Goal: Task Accomplishment & Management: Use online tool/utility

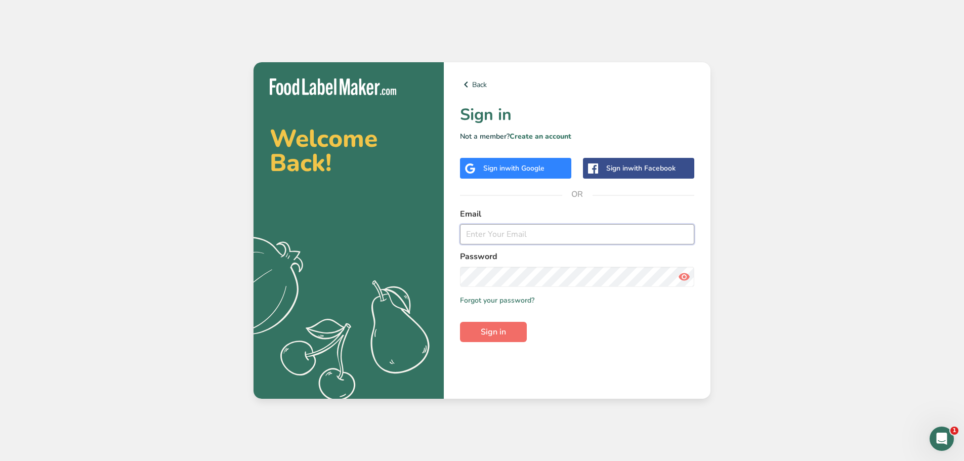
type input "[EMAIL_ADDRESS][DOMAIN_NAME]"
click at [506, 326] on button "Sign in" at bounding box center [493, 332] width 67 height 20
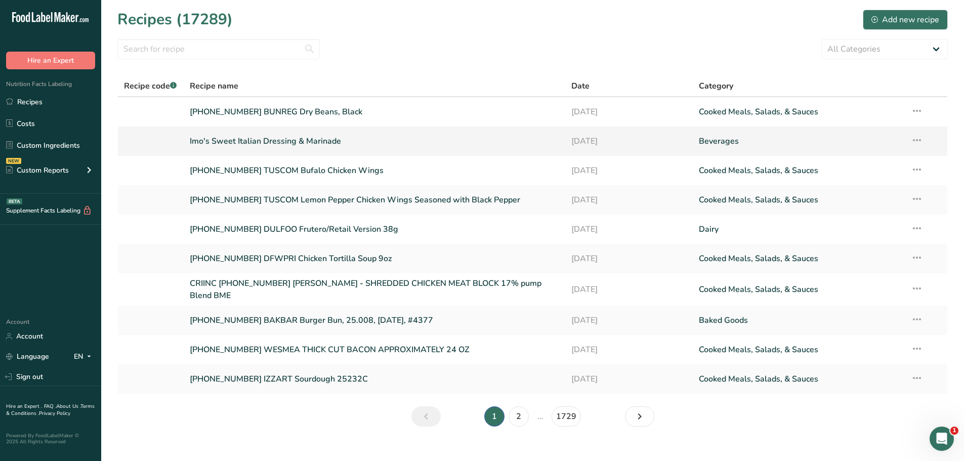
click at [231, 139] on link "Imo's Sweet Italian Dressing & Marinade" at bounding box center [375, 141] width 370 height 21
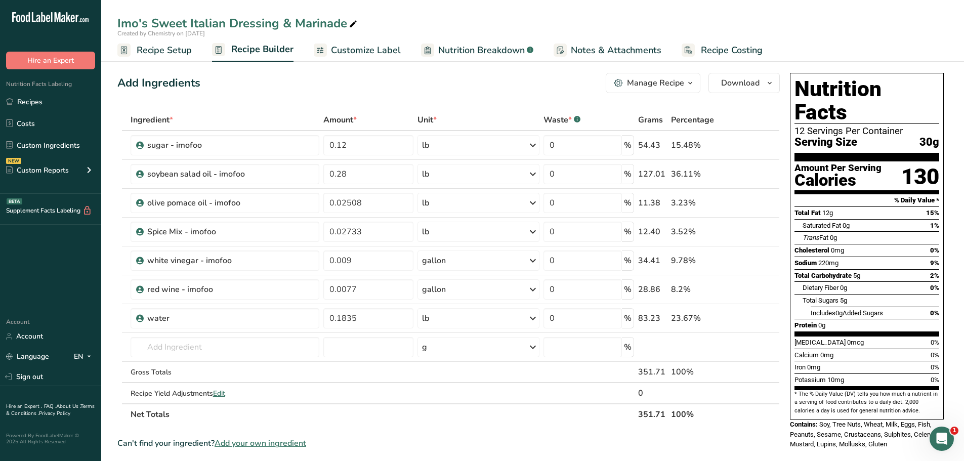
click at [173, 50] on span "Recipe Setup" at bounding box center [164, 51] width 55 height 14
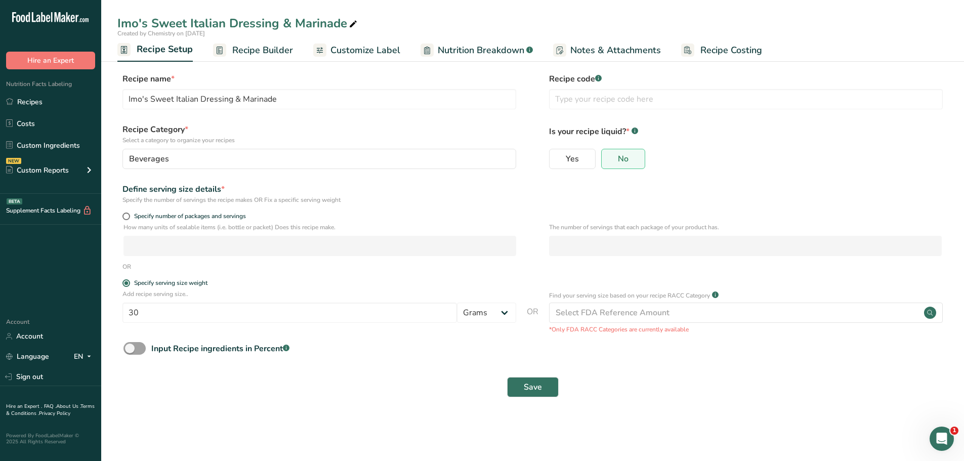
click at [371, 47] on span "Customize Label" at bounding box center [365, 51] width 70 height 14
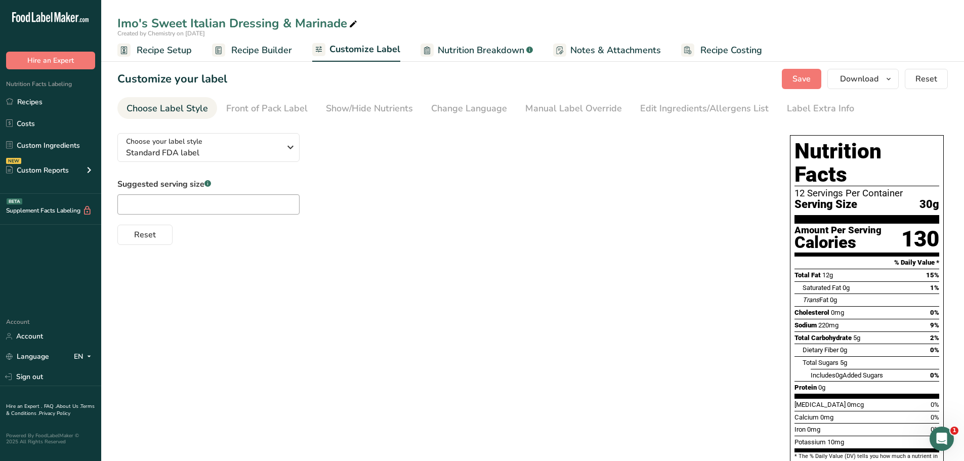
click at [279, 46] on span "Recipe Builder" at bounding box center [261, 51] width 61 height 14
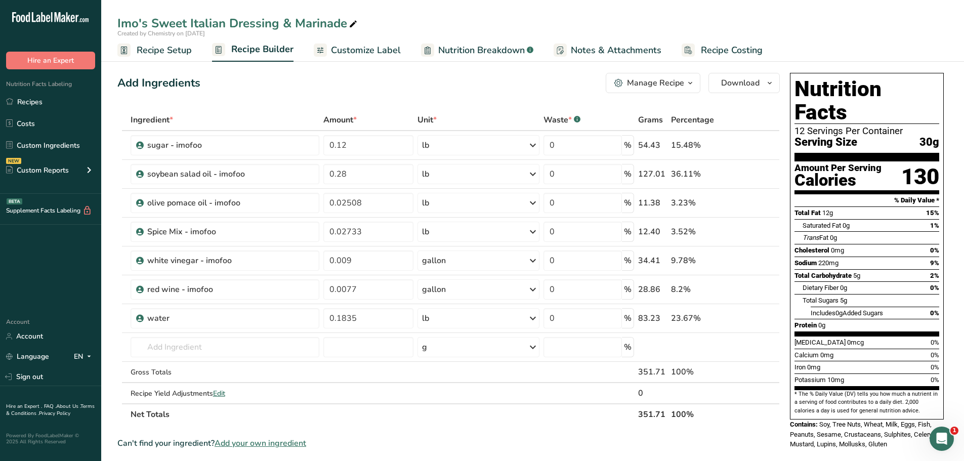
click at [168, 50] on span "Recipe Setup" at bounding box center [164, 51] width 55 height 14
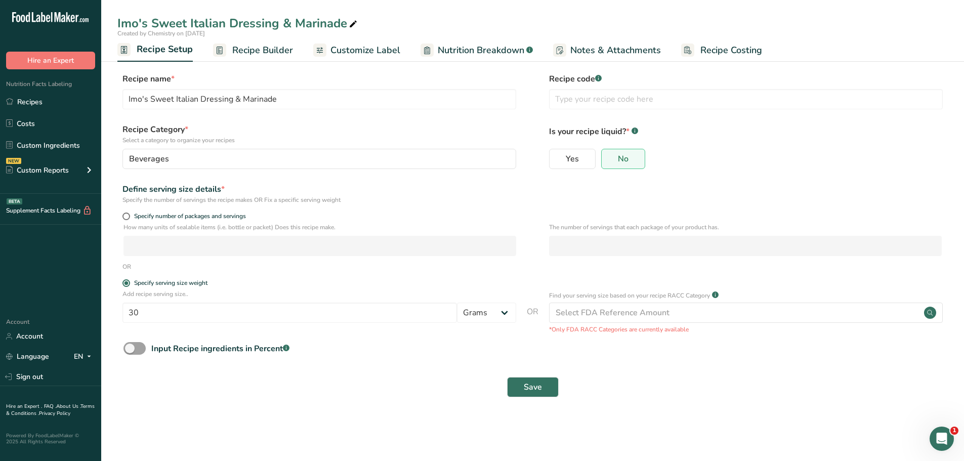
click at [177, 52] on span "Recipe Setup" at bounding box center [165, 49] width 56 height 14
click at [252, 52] on span "Recipe Builder" at bounding box center [262, 51] width 61 height 14
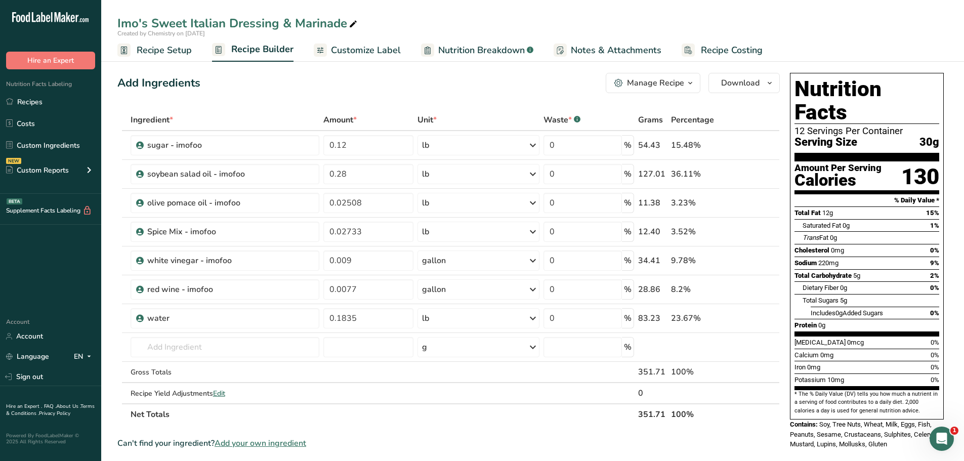
click at [162, 53] on span "Recipe Setup" at bounding box center [164, 51] width 55 height 14
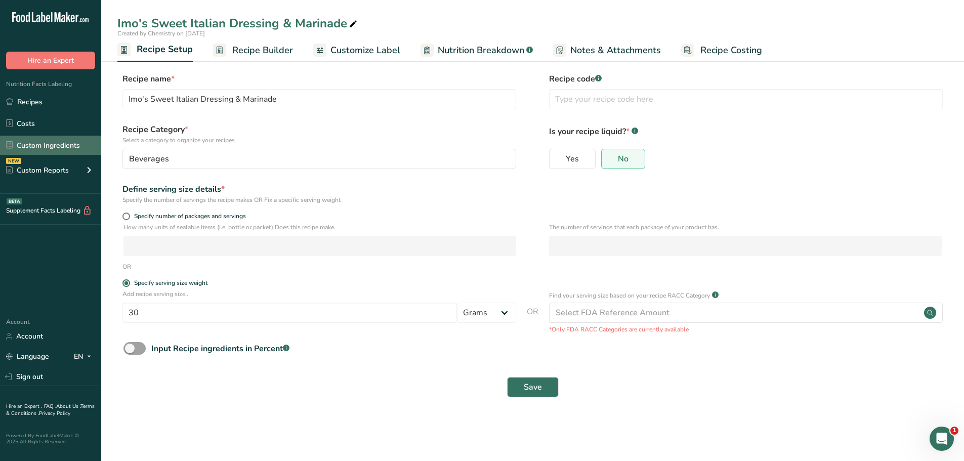
click at [61, 146] on link "Custom Ingredients" at bounding box center [50, 145] width 101 height 19
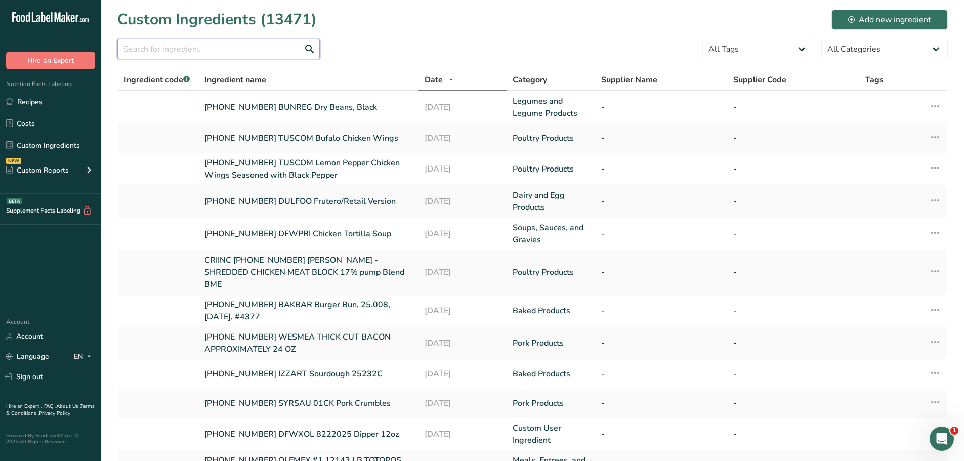
click at [200, 50] on input "text" at bounding box center [218, 49] width 202 height 20
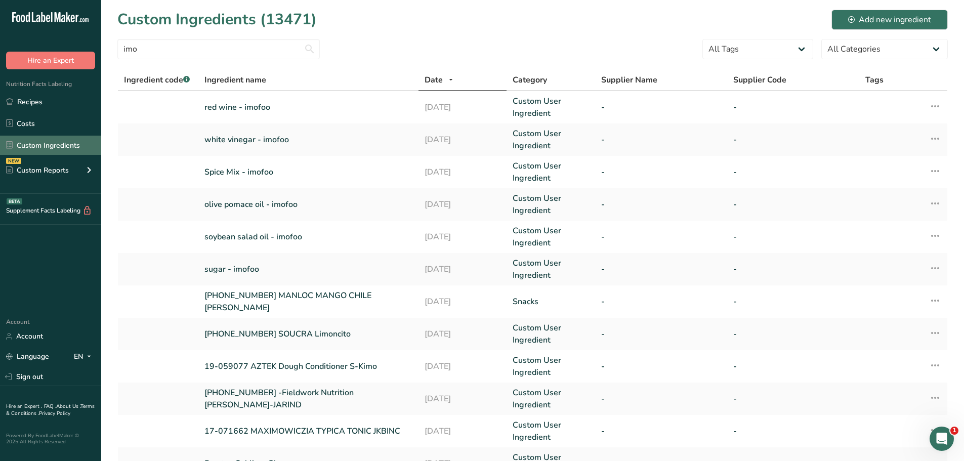
click at [35, 147] on link "Custom Ingredients" at bounding box center [50, 145] width 101 height 19
click at [209, 63] on div "imo" at bounding box center [218, 52] width 202 height 26
click at [209, 56] on input "imo" at bounding box center [218, 49] width 202 height 20
type input "i"
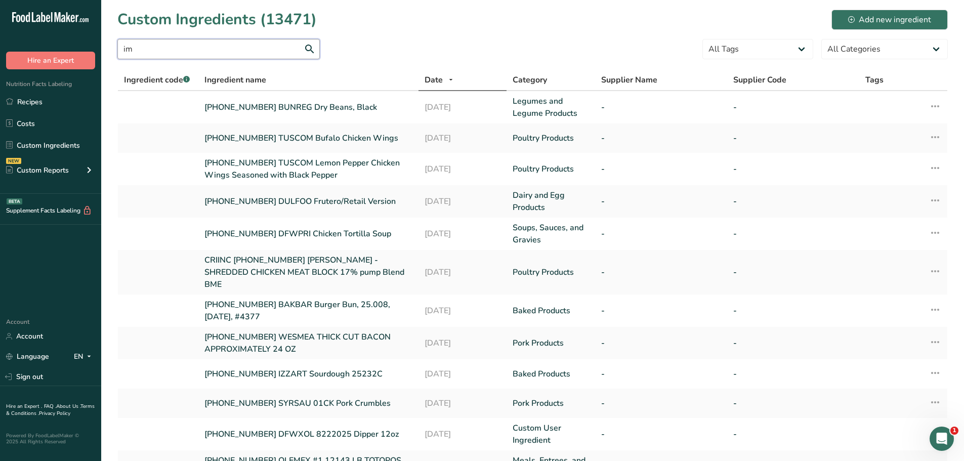
type input "imo"
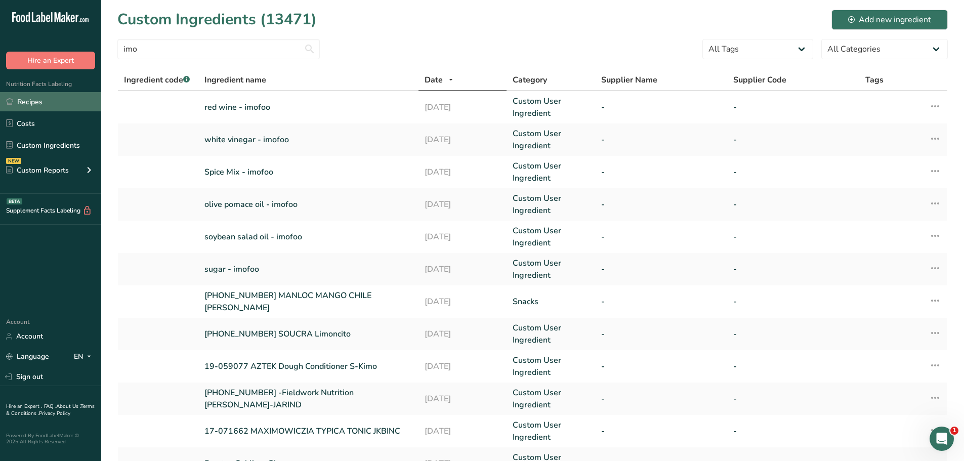
click at [38, 105] on link "Recipes" at bounding box center [50, 101] width 101 height 19
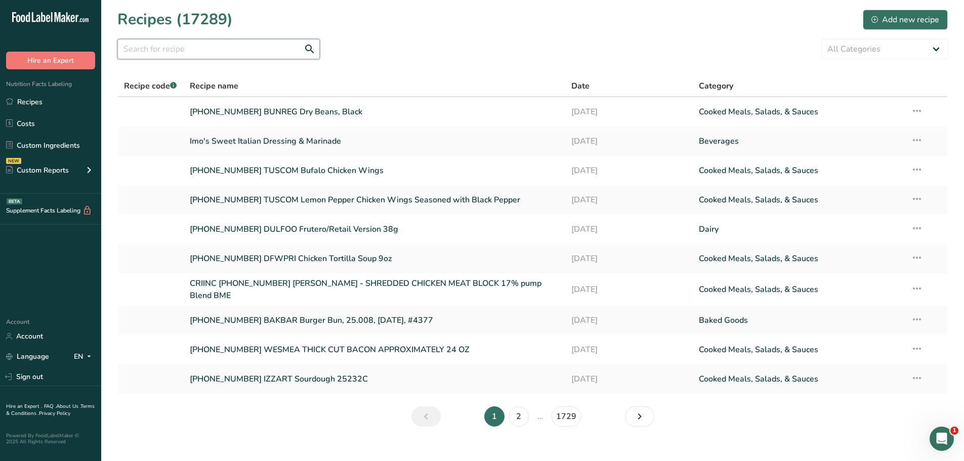
click at [191, 49] on input "text" at bounding box center [218, 49] width 202 height 20
click at [300, 144] on link "Imo's Sweet Italian Dressing & Marinade" at bounding box center [375, 141] width 370 height 21
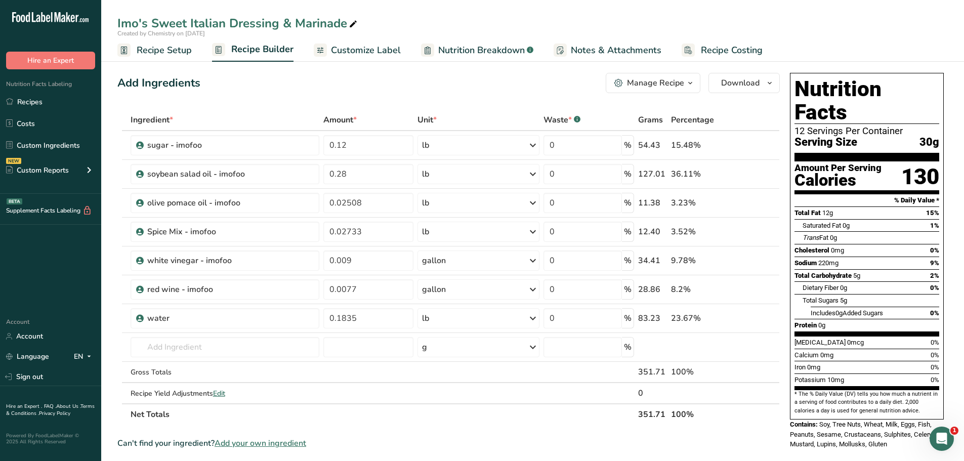
click at [662, 89] on button "Manage Recipe" at bounding box center [653, 83] width 95 height 20
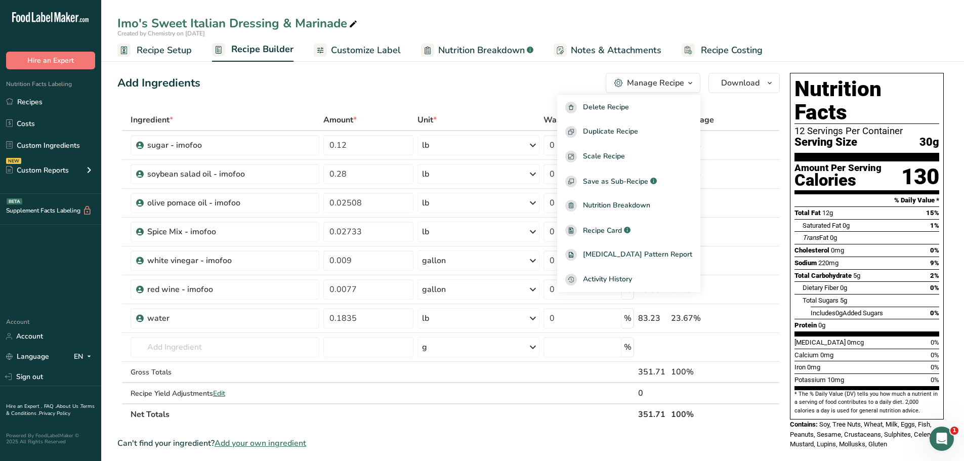
click at [508, 92] on div "Add Ingredients Manage Recipe Delete Recipe Duplicate Recipe Scale Recipe Save …" at bounding box center [448, 83] width 662 height 20
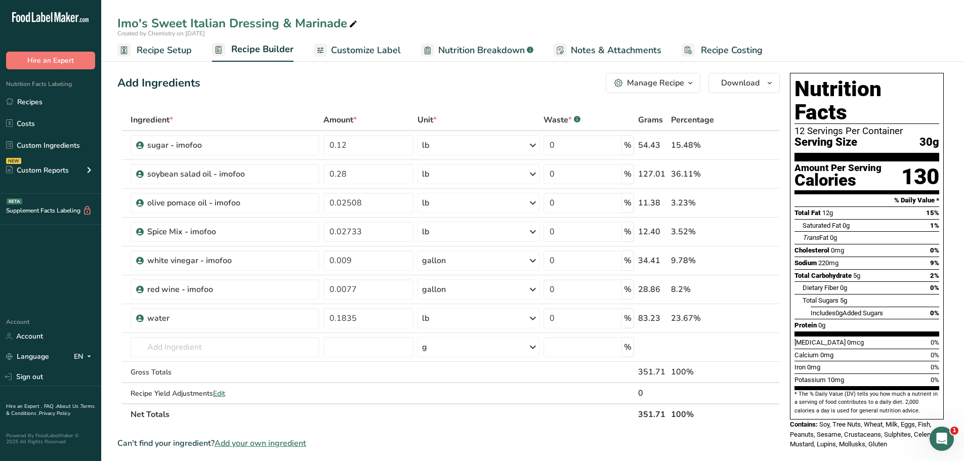
click at [311, 79] on div "Add Ingredients Manage Recipe Delete Recipe Duplicate Recipe Scale Recipe Save …" at bounding box center [448, 83] width 662 height 20
click at [340, 50] on span "Customize Label" at bounding box center [366, 51] width 70 height 14
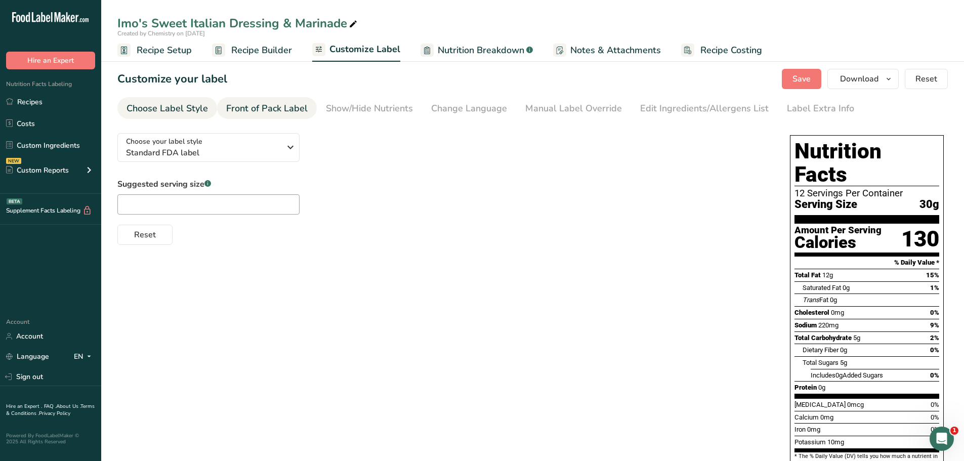
click at [243, 111] on div "Front of Pack Label" at bounding box center [266, 109] width 81 height 14
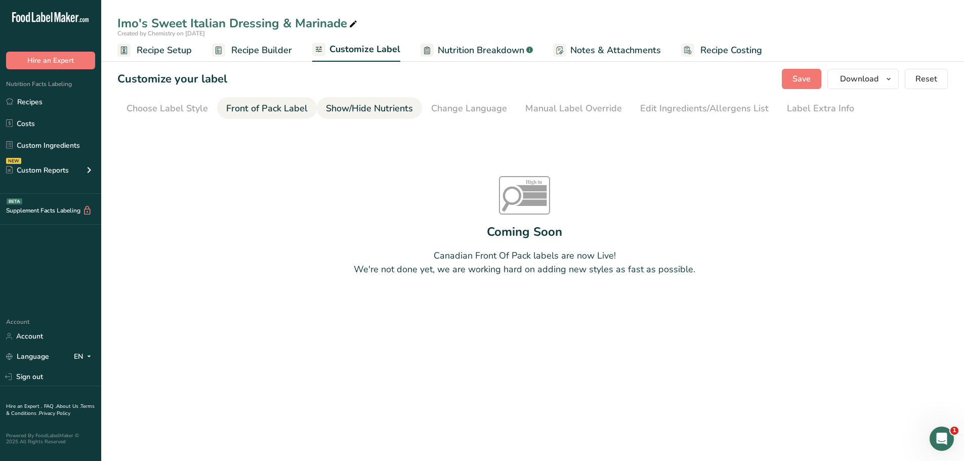
click at [337, 106] on div "Show/Hide Nutrients" at bounding box center [369, 109] width 87 height 14
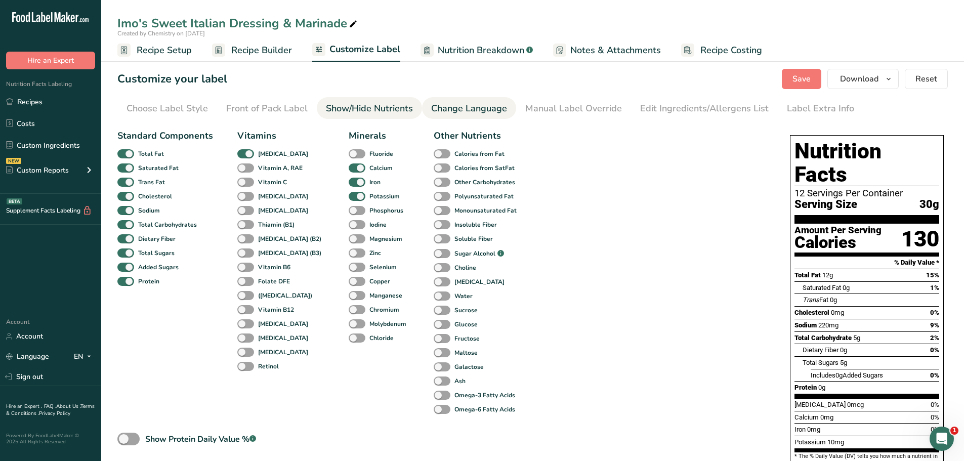
click at [454, 102] on div "Change Language" at bounding box center [469, 109] width 76 height 14
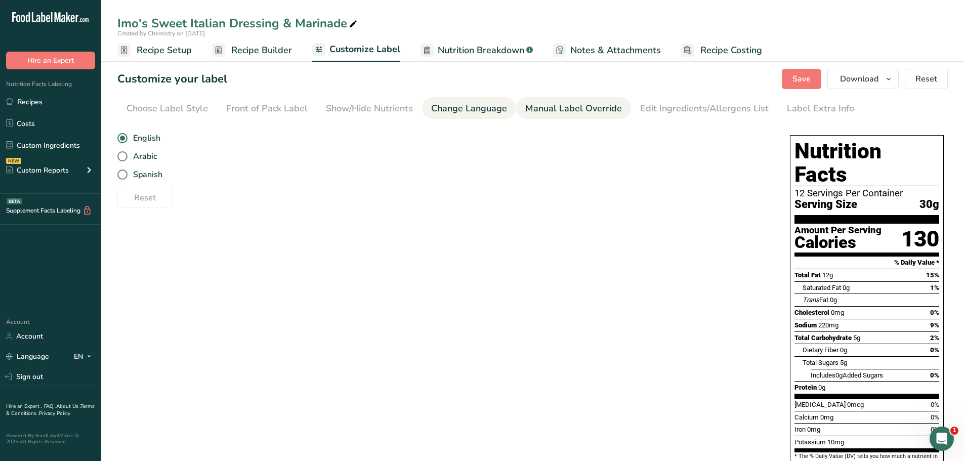
click at [559, 118] on link "Manual Label Override" at bounding box center [573, 108] width 97 height 23
